Goal: Find contact information: Find contact information

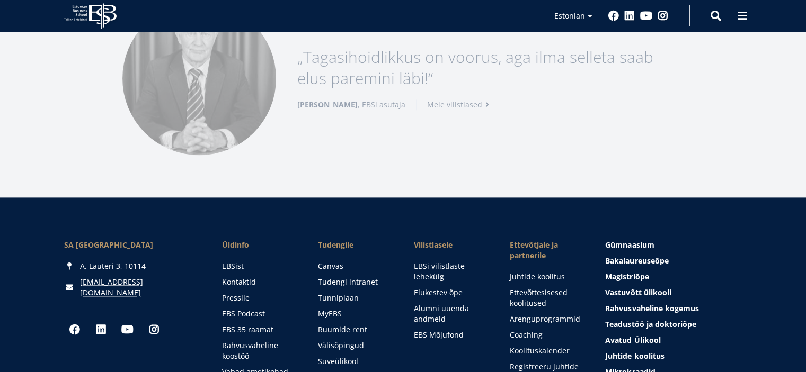
scroll to position [1537, 0]
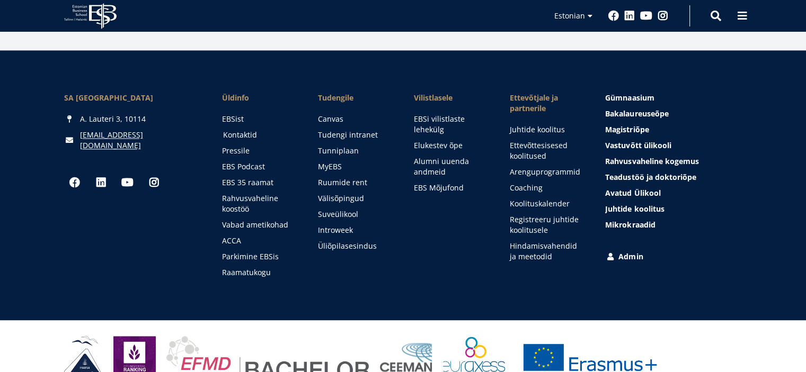
click at [234, 133] on link "Kontaktid" at bounding box center [260, 135] width 75 height 11
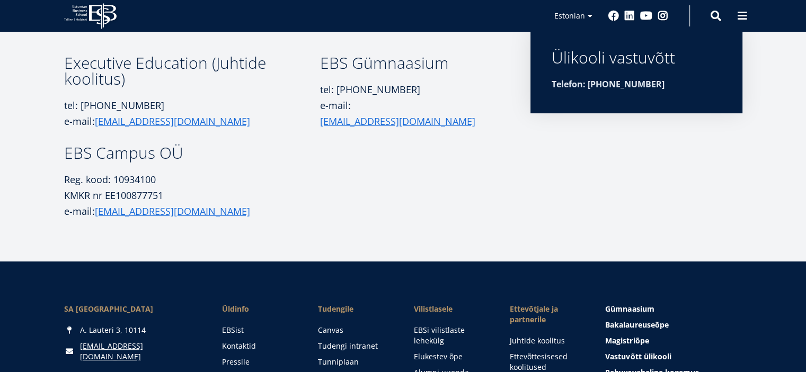
scroll to position [371, 0]
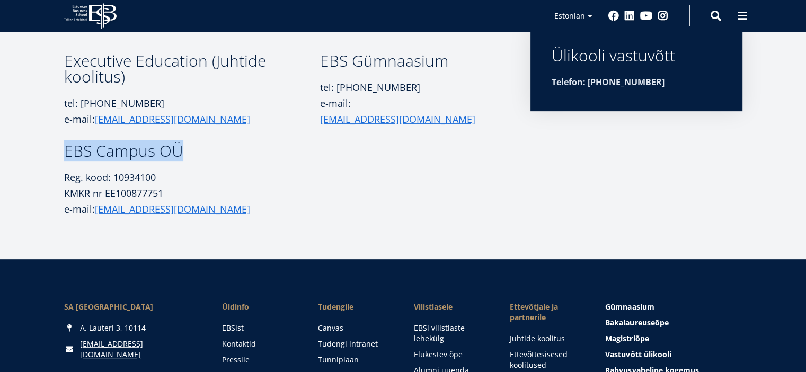
drag, startPoint x: 64, startPoint y: 152, endPoint x: 191, endPoint y: 148, distance: 126.7
click at [191, 148] on h3 "EBS Campus OÜ" at bounding box center [192, 151] width 256 height 16
copy h3 "EBS Campus OÜ"
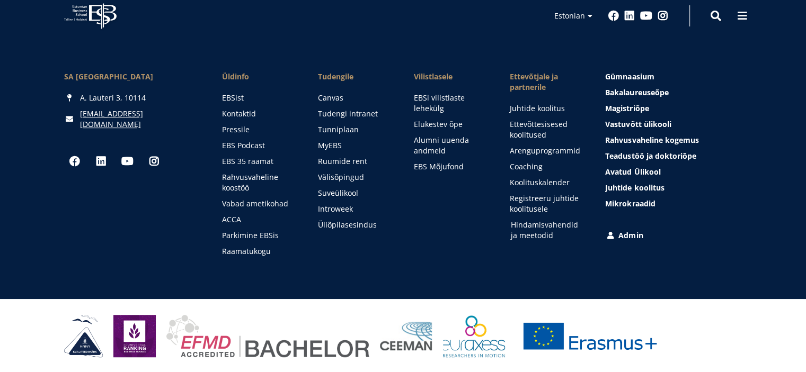
scroll to position [602, 0]
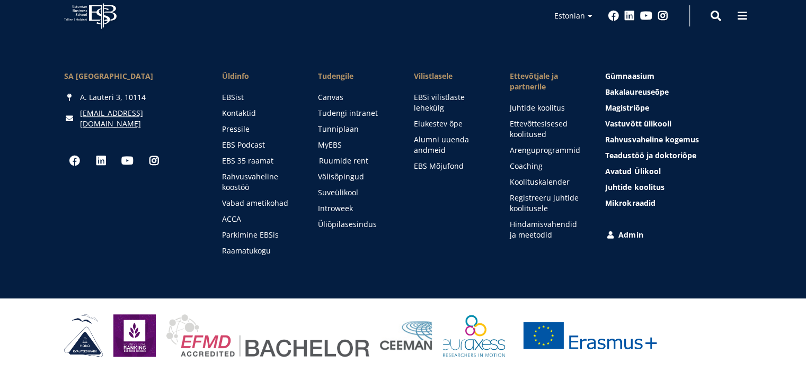
click at [335, 158] on link "Ruumide rent" at bounding box center [356, 161] width 75 height 11
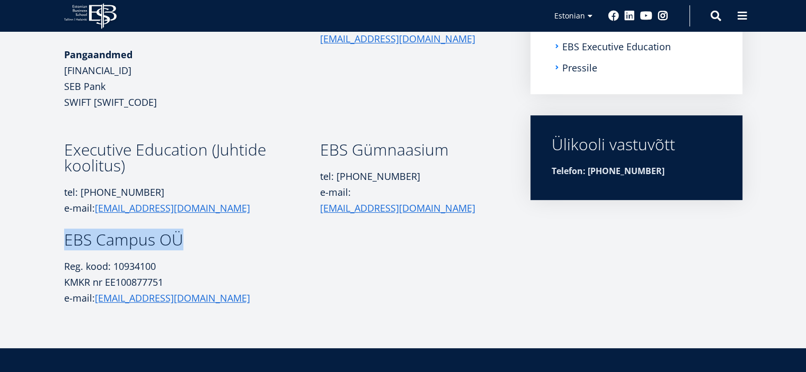
scroll to position [305, 0]
